Goal: Check status: Check status

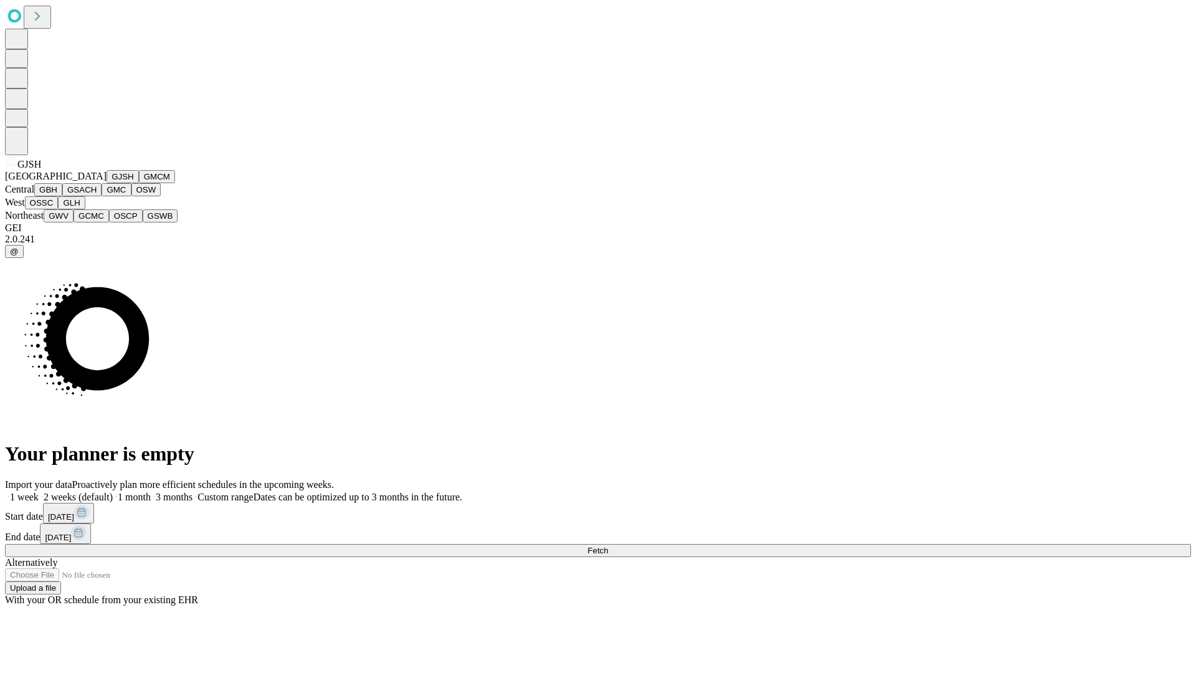
click at [107, 183] on button "GJSH" at bounding box center [123, 176] width 32 height 13
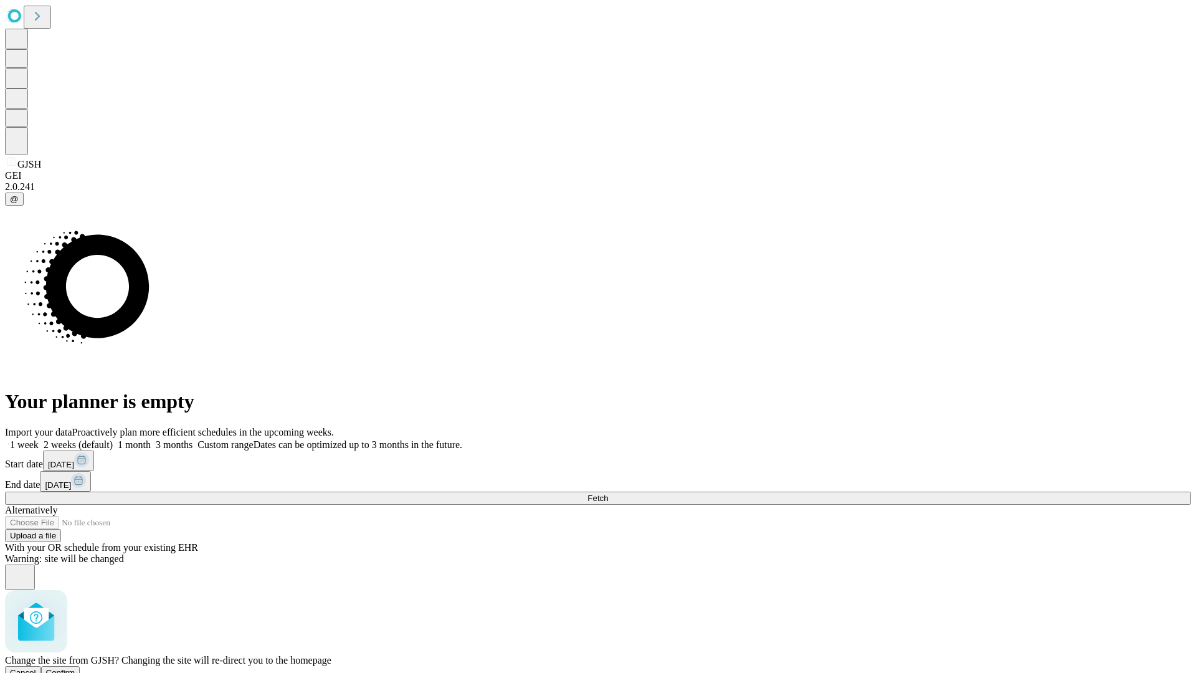
click at [75, 668] on span "Confirm" at bounding box center [60, 672] width 29 height 9
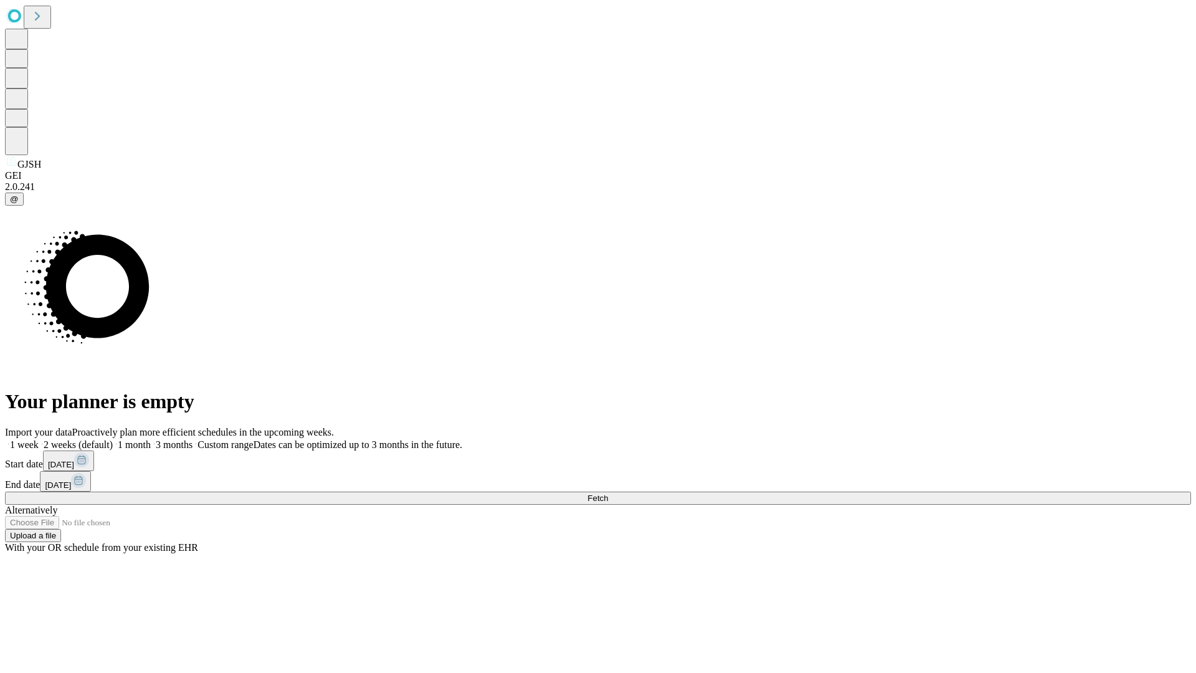
click at [39, 439] on label "1 week" at bounding box center [22, 444] width 34 height 11
click at [608, 493] on span "Fetch" at bounding box center [597, 497] width 21 height 9
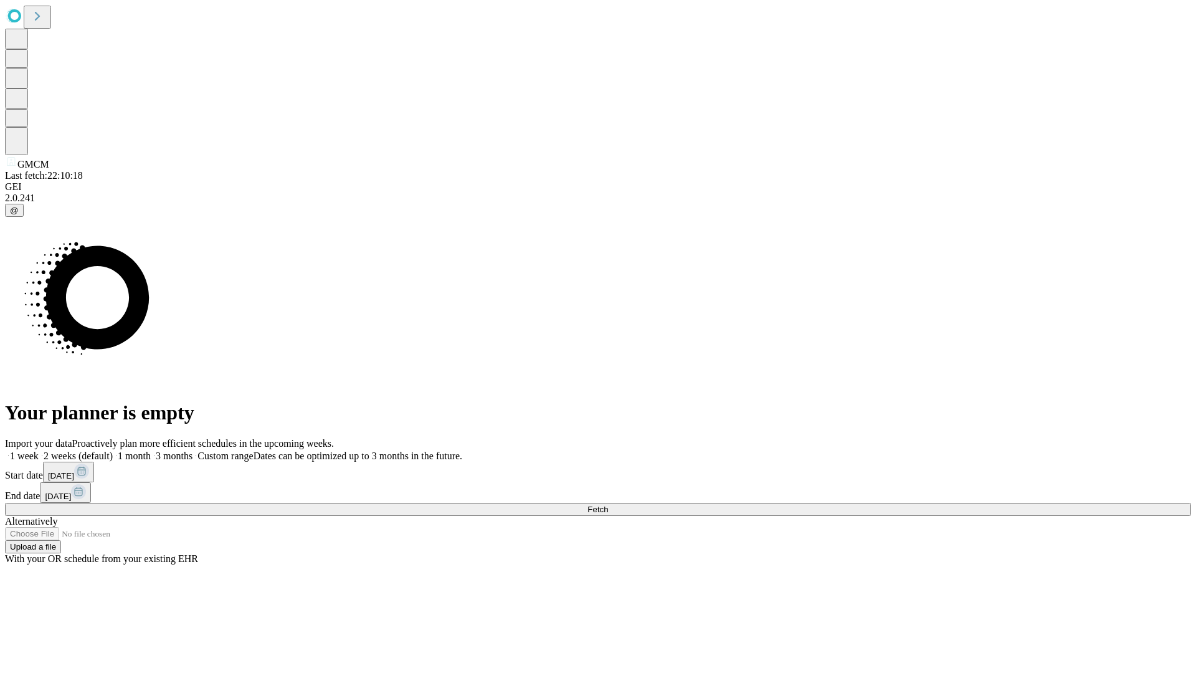
click at [39, 450] on label "1 week" at bounding box center [22, 455] width 34 height 11
click at [608, 505] on span "Fetch" at bounding box center [597, 509] width 21 height 9
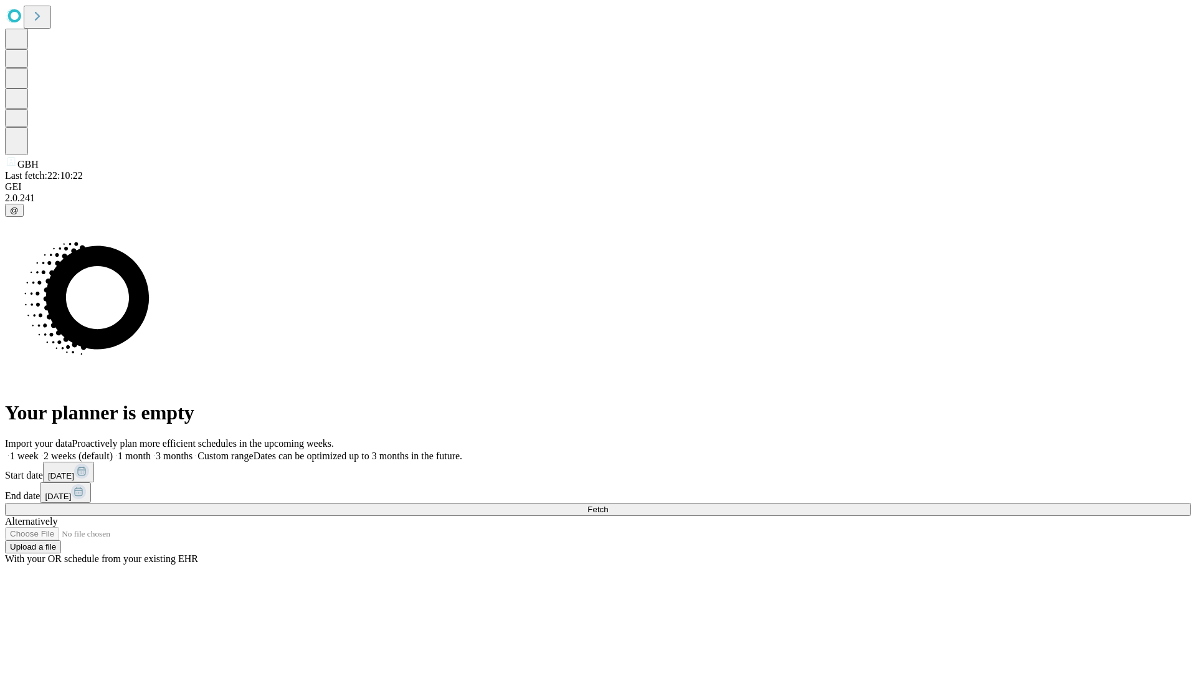
click at [39, 450] on label "1 week" at bounding box center [22, 455] width 34 height 11
click at [608, 505] on span "Fetch" at bounding box center [597, 509] width 21 height 9
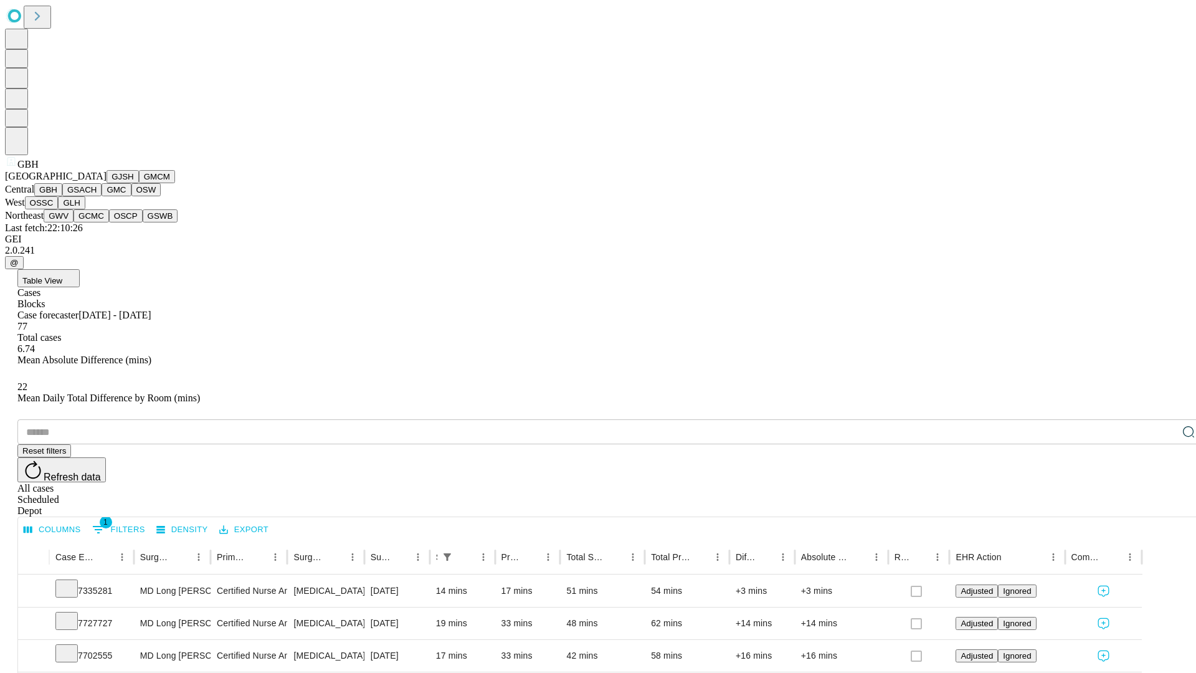
click at [97, 196] on button "GSACH" at bounding box center [81, 189] width 39 height 13
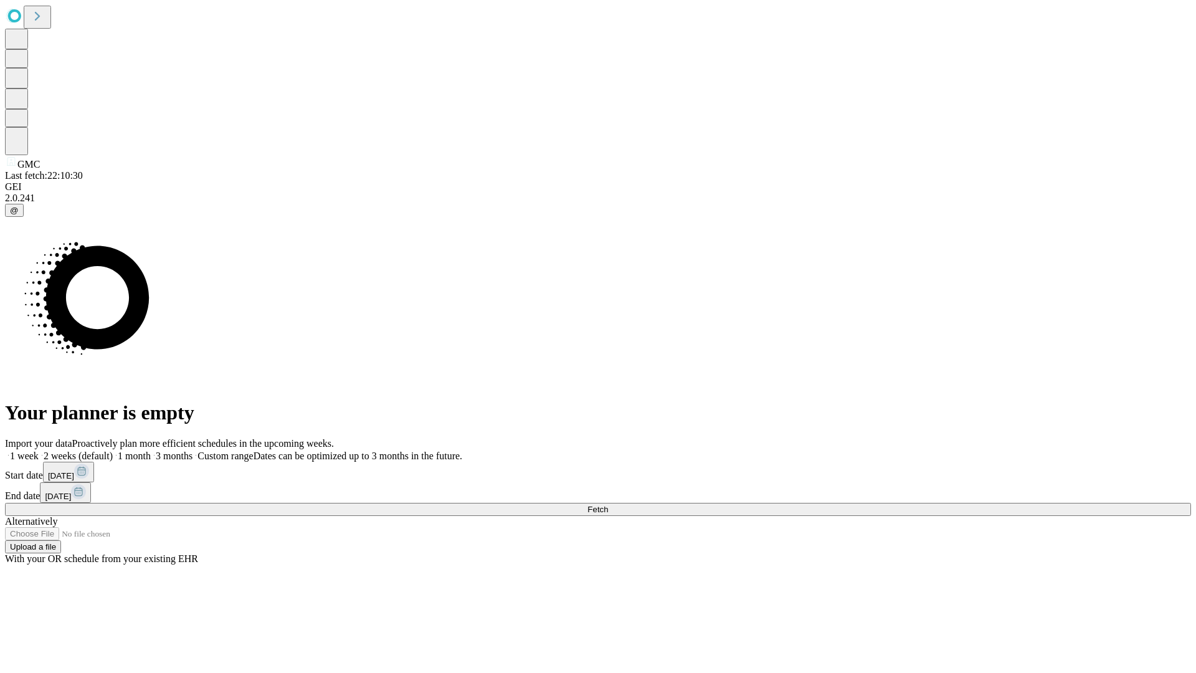
click at [39, 450] on label "1 week" at bounding box center [22, 455] width 34 height 11
click at [608, 505] on span "Fetch" at bounding box center [597, 509] width 21 height 9
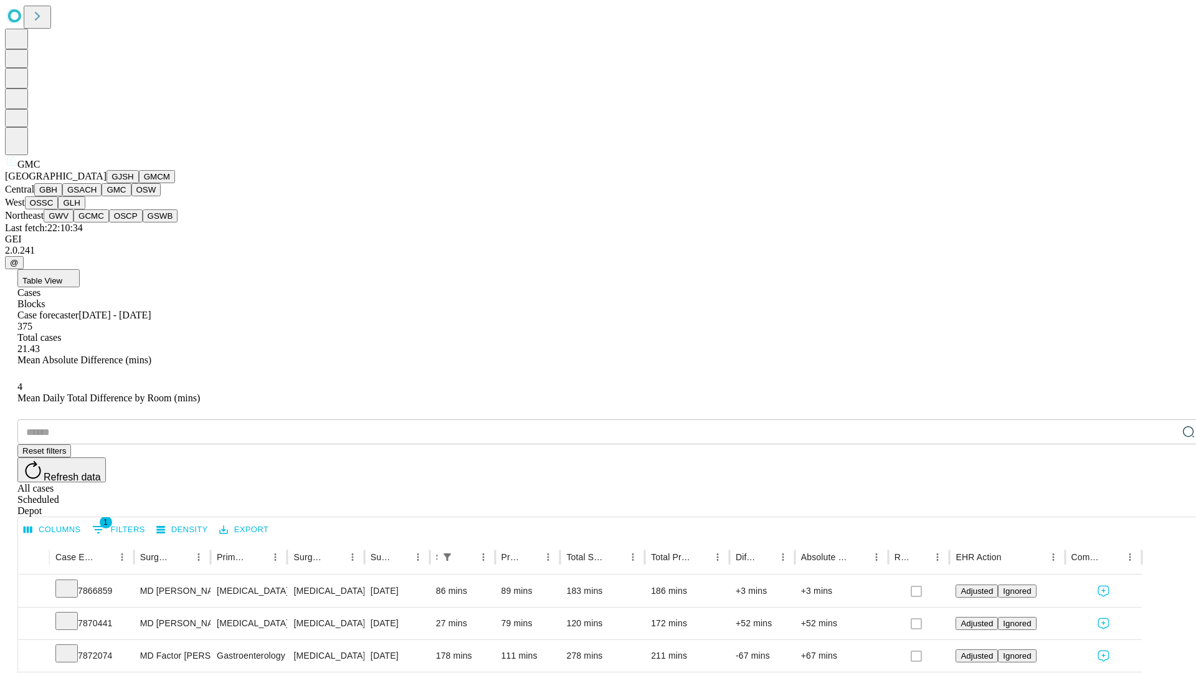
click at [131, 196] on button "OSW" at bounding box center [146, 189] width 30 height 13
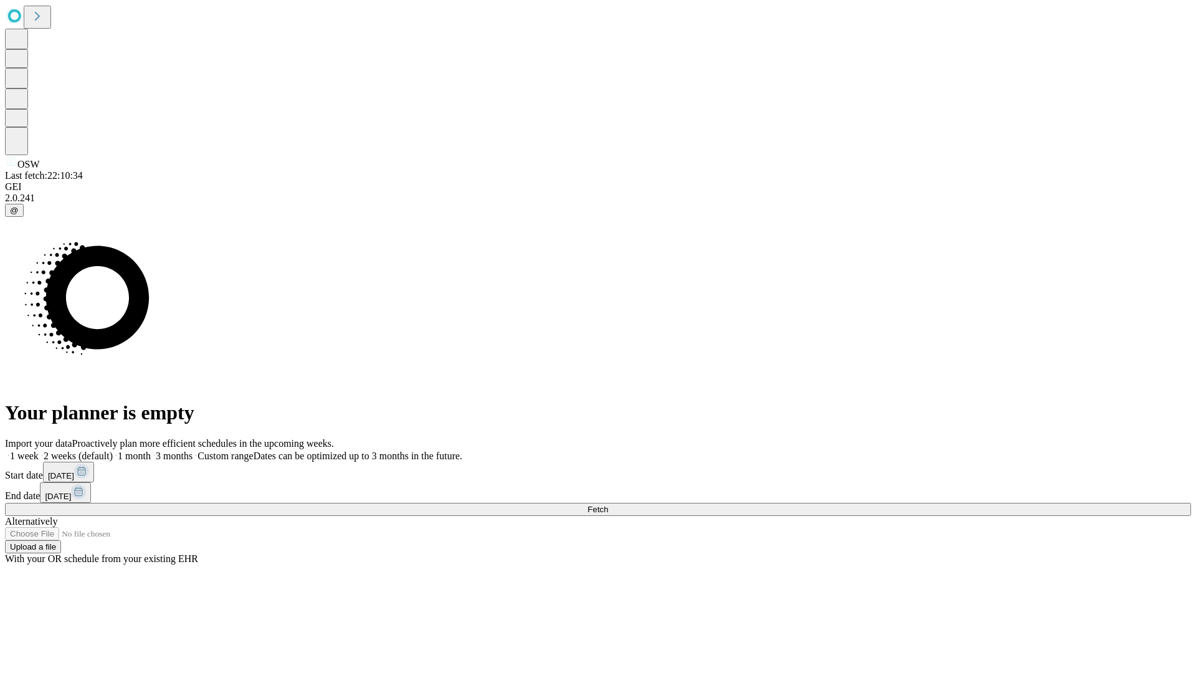
click at [39, 450] on label "1 week" at bounding box center [22, 455] width 34 height 11
click at [608, 505] on span "Fetch" at bounding box center [597, 509] width 21 height 9
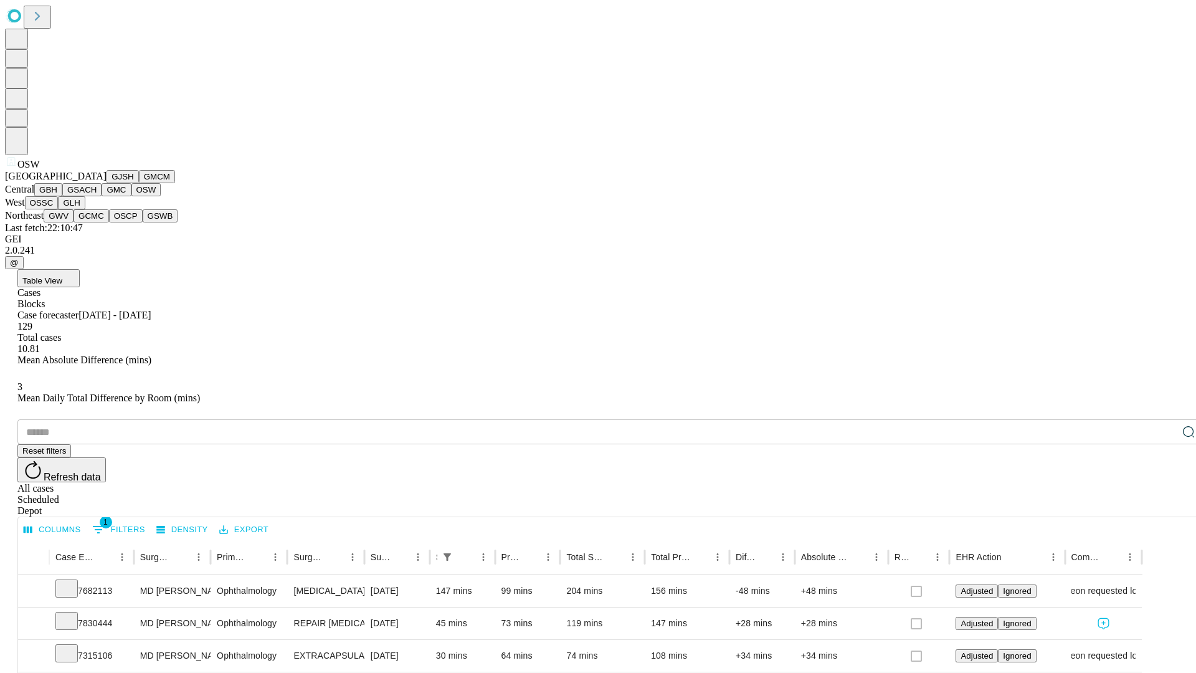
click at [59, 209] on button "OSSC" at bounding box center [42, 202] width 34 height 13
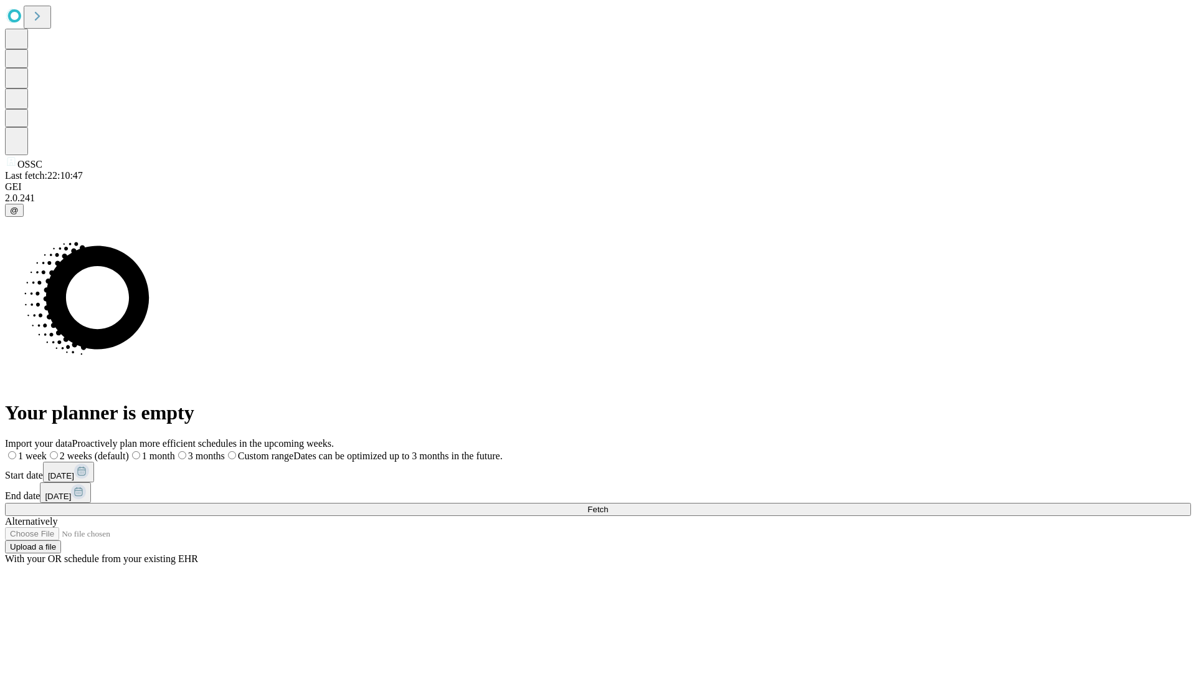
click at [47, 450] on label "1 week" at bounding box center [26, 455] width 42 height 11
click at [608, 505] on span "Fetch" at bounding box center [597, 509] width 21 height 9
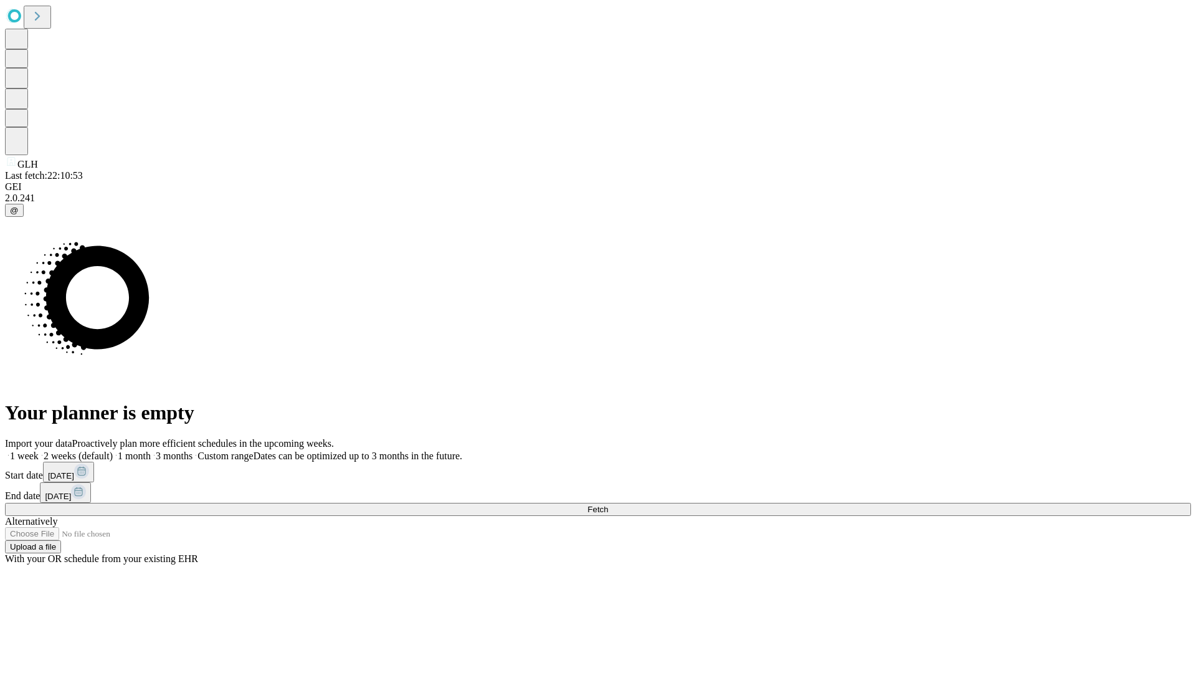
click at [39, 450] on label "1 week" at bounding box center [22, 455] width 34 height 11
click at [608, 505] on span "Fetch" at bounding box center [597, 509] width 21 height 9
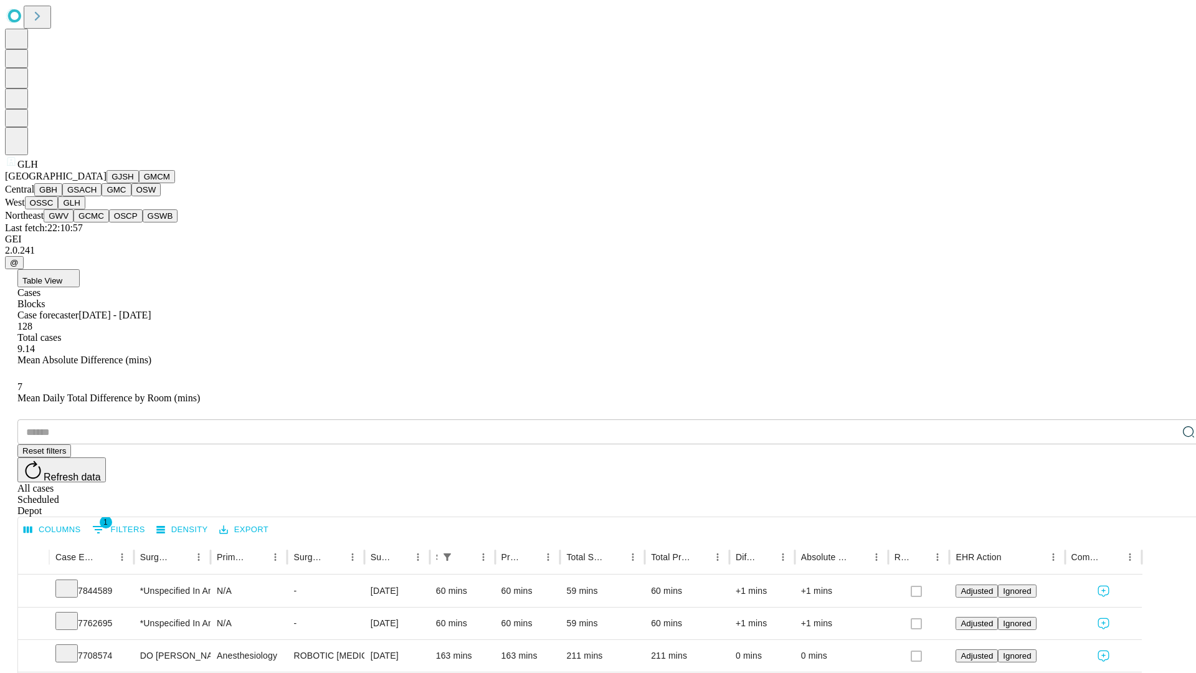
click at [74, 222] on button "GWV" at bounding box center [59, 215] width 30 height 13
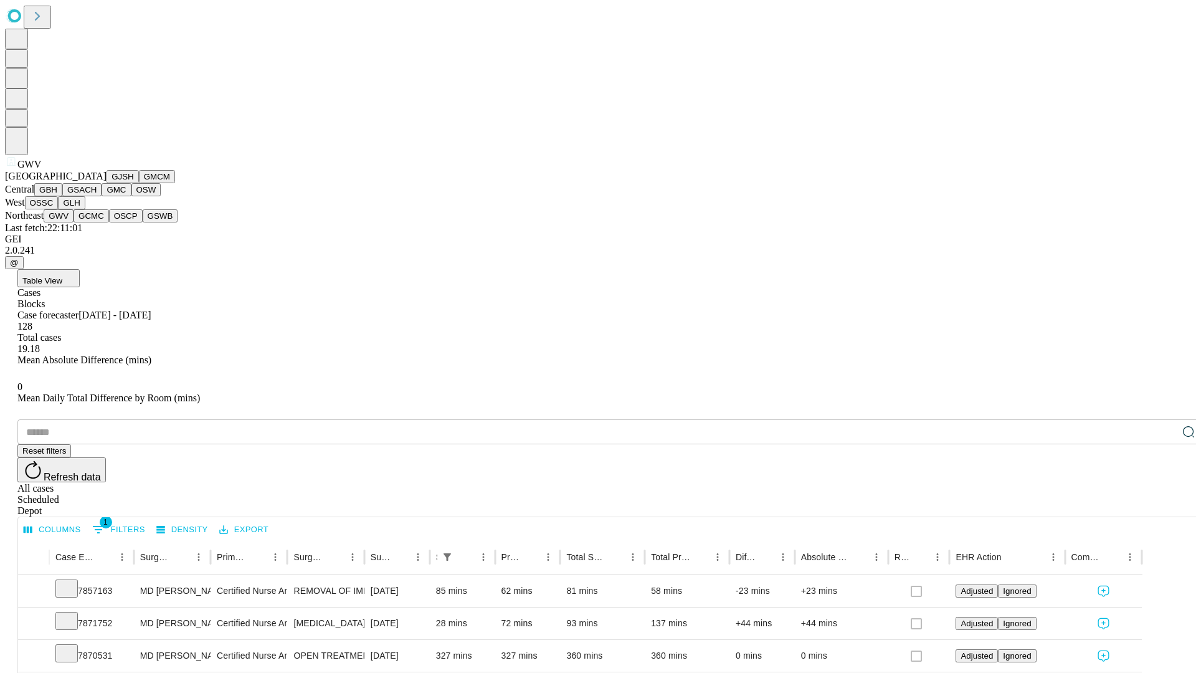
click at [97, 222] on button "GCMC" at bounding box center [92, 215] width 36 height 13
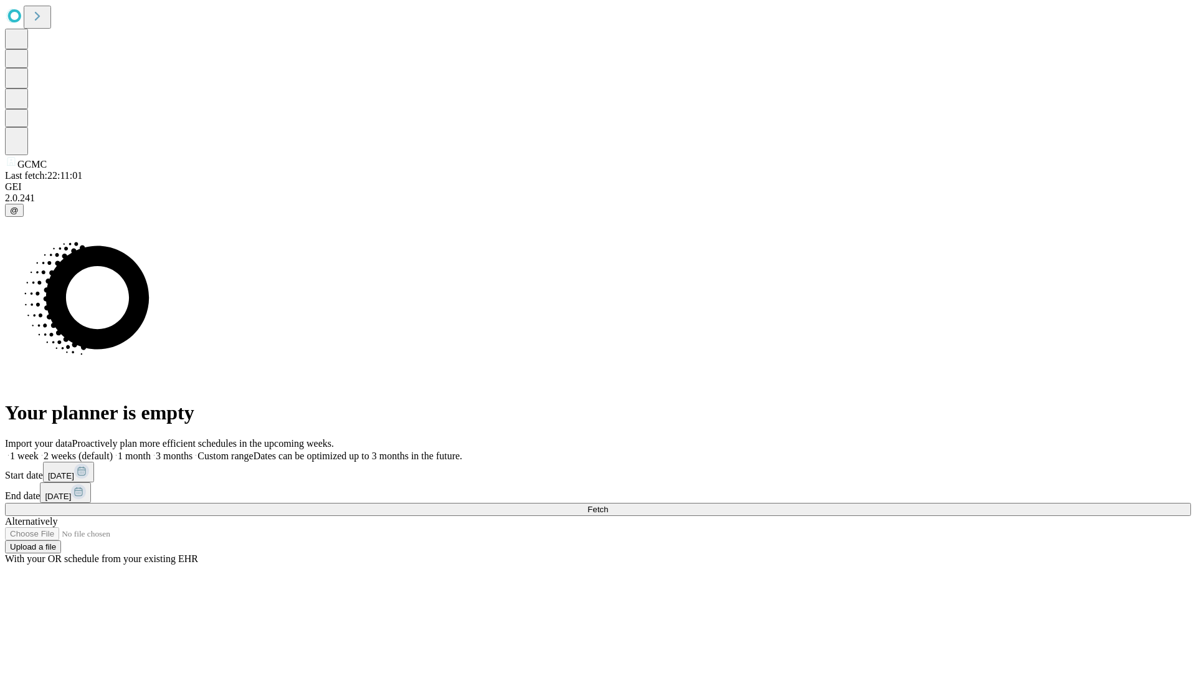
click at [39, 450] on label "1 week" at bounding box center [22, 455] width 34 height 11
click at [608, 505] on span "Fetch" at bounding box center [597, 509] width 21 height 9
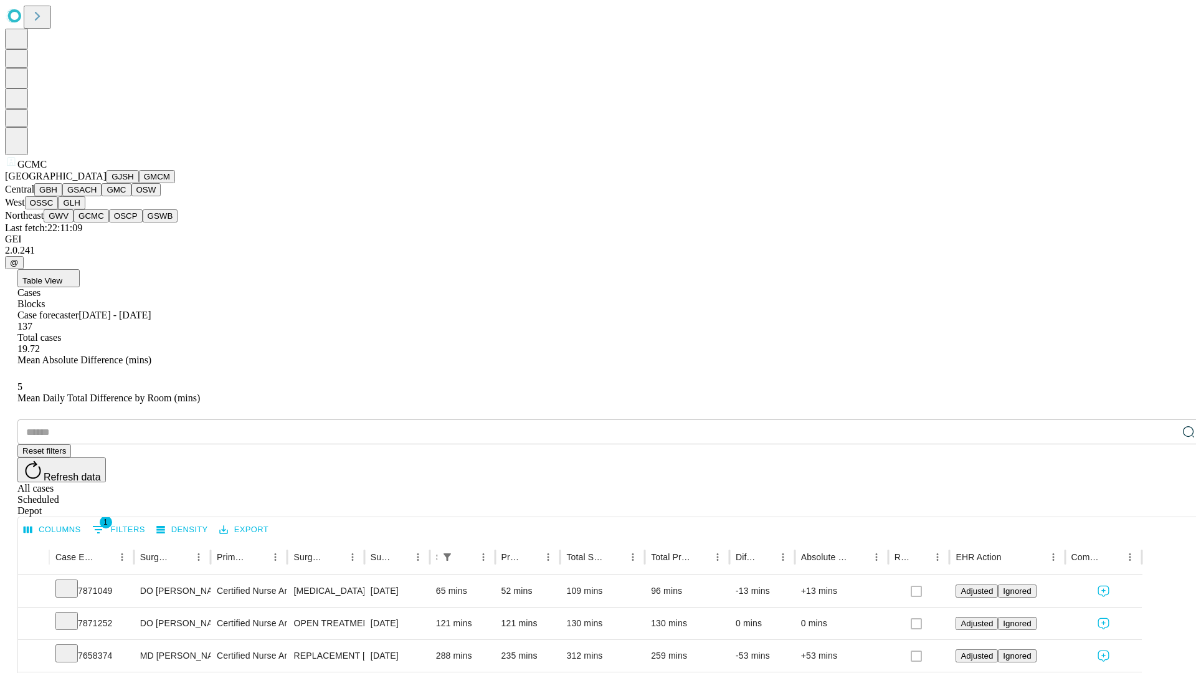
click at [109, 222] on button "OSCP" at bounding box center [126, 215] width 34 height 13
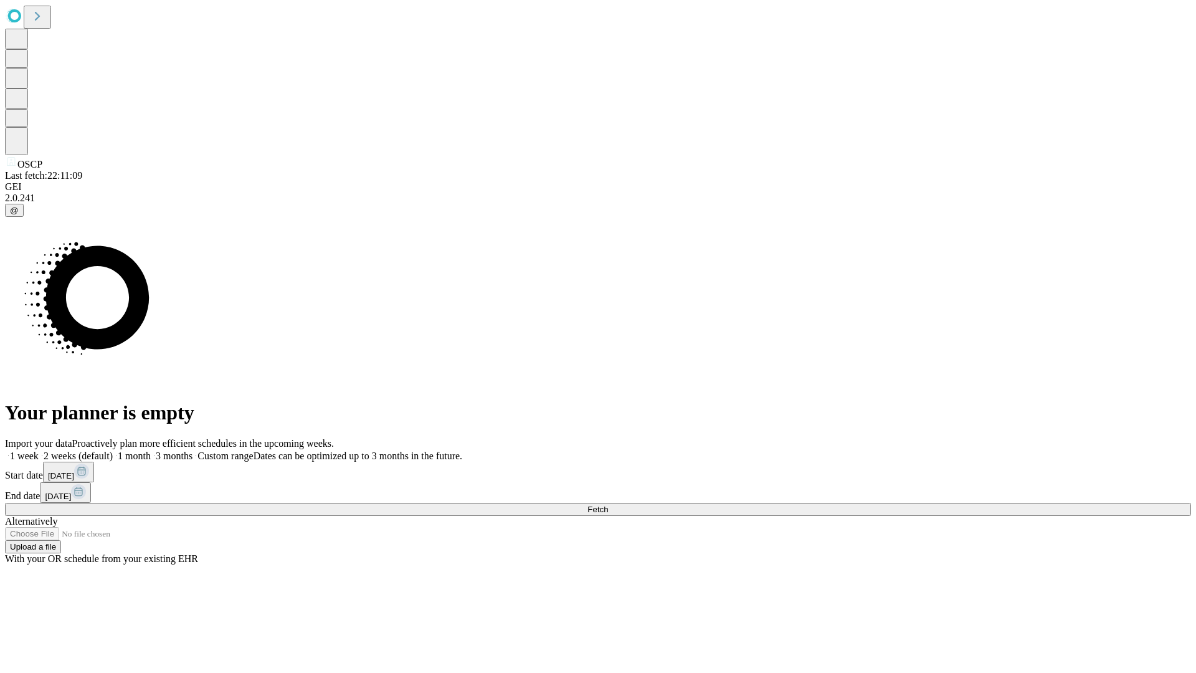
click at [608, 505] on span "Fetch" at bounding box center [597, 509] width 21 height 9
